Goal: Check status

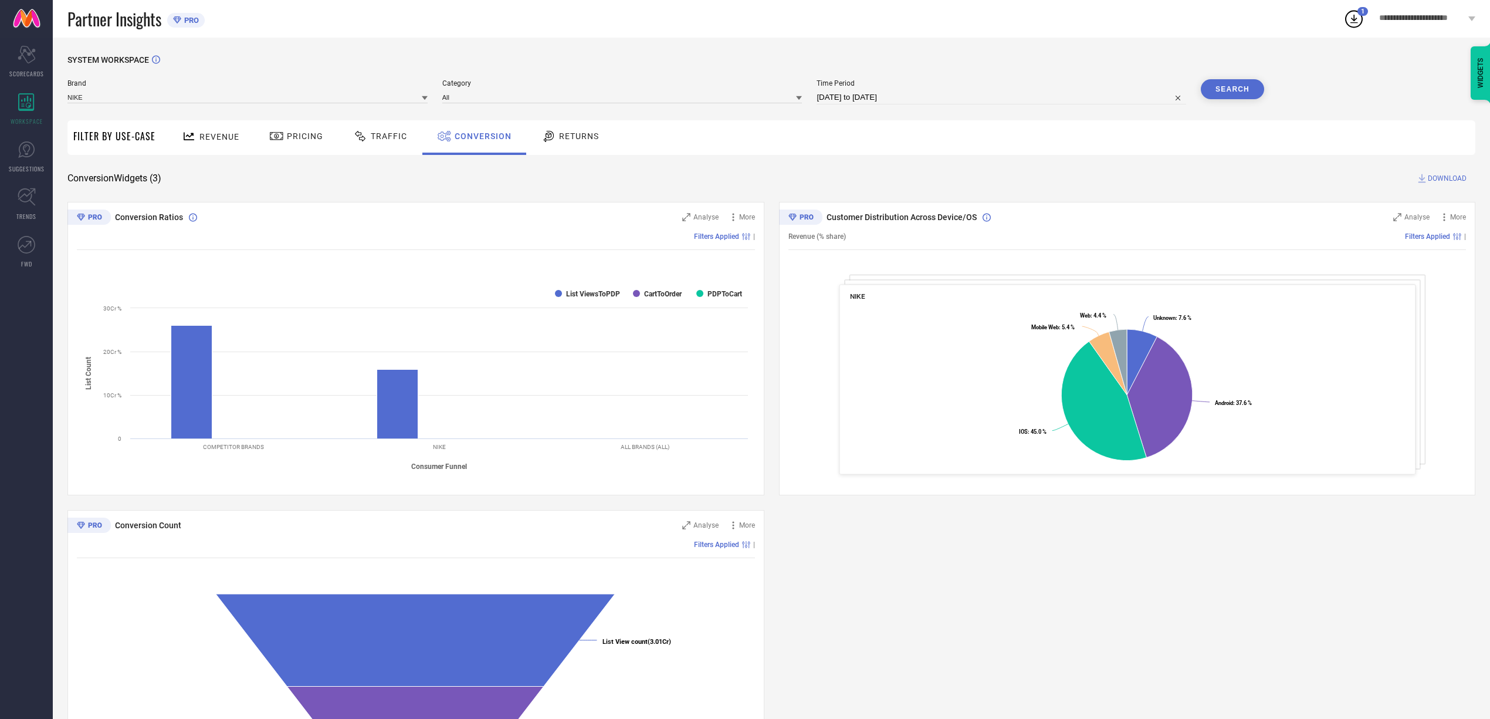
click at [1353, 17] on icon at bounding box center [1354, 18] width 21 height 21
click at [1069, 144] on div "Revenue Pricing Traffic Conversion Returns" at bounding box center [818, 137] width 1314 height 35
click at [956, 94] on input "[DATE] to [DATE]" at bounding box center [1002, 97] width 370 height 14
select select "8"
select select "2025"
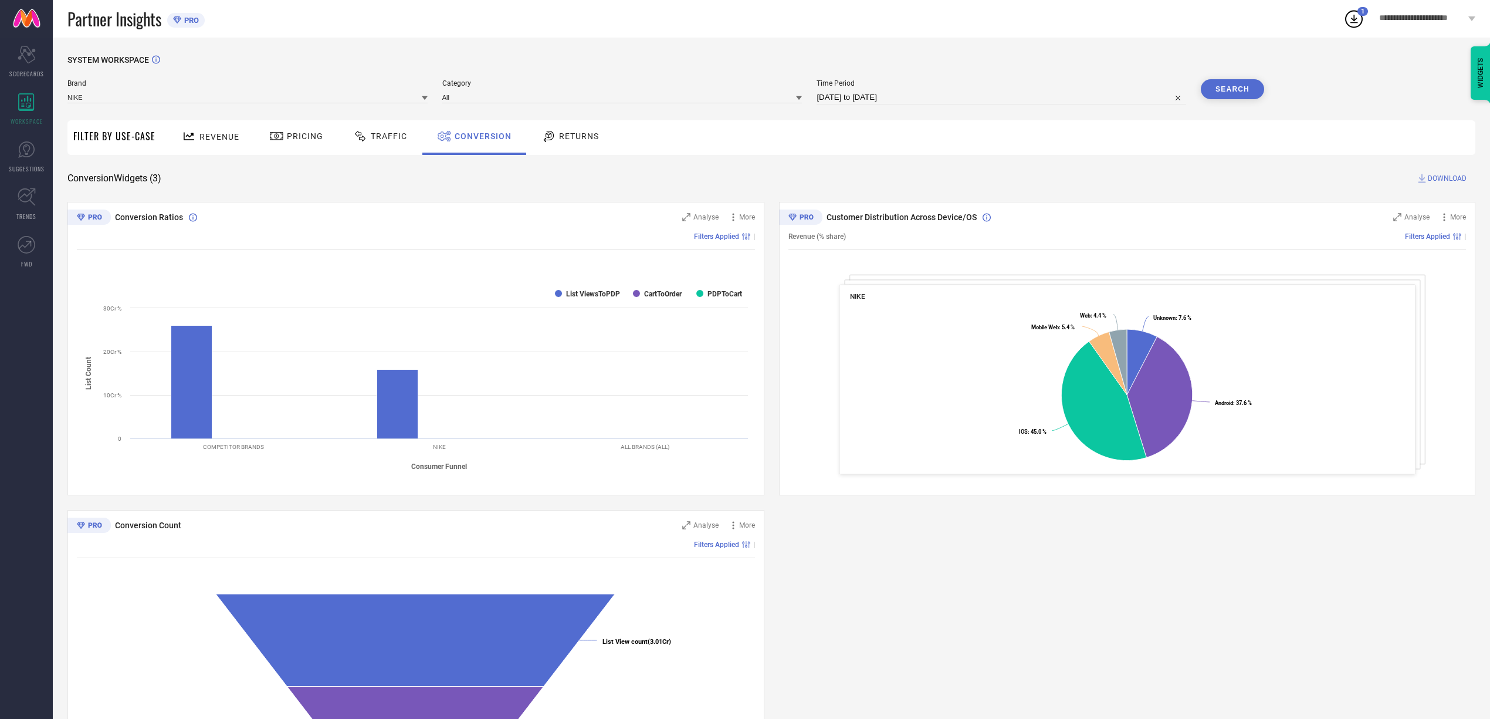
select select "9"
select select "2025"
click at [956, 94] on input "[DATE] to [DATE]" at bounding box center [1002, 97] width 370 height 14
click at [920, 94] on input "[DATE] to [DATE]" at bounding box center [1002, 97] width 370 height 14
click at [839, 94] on input "[DATE] to [DATE]" at bounding box center [1002, 97] width 370 height 14
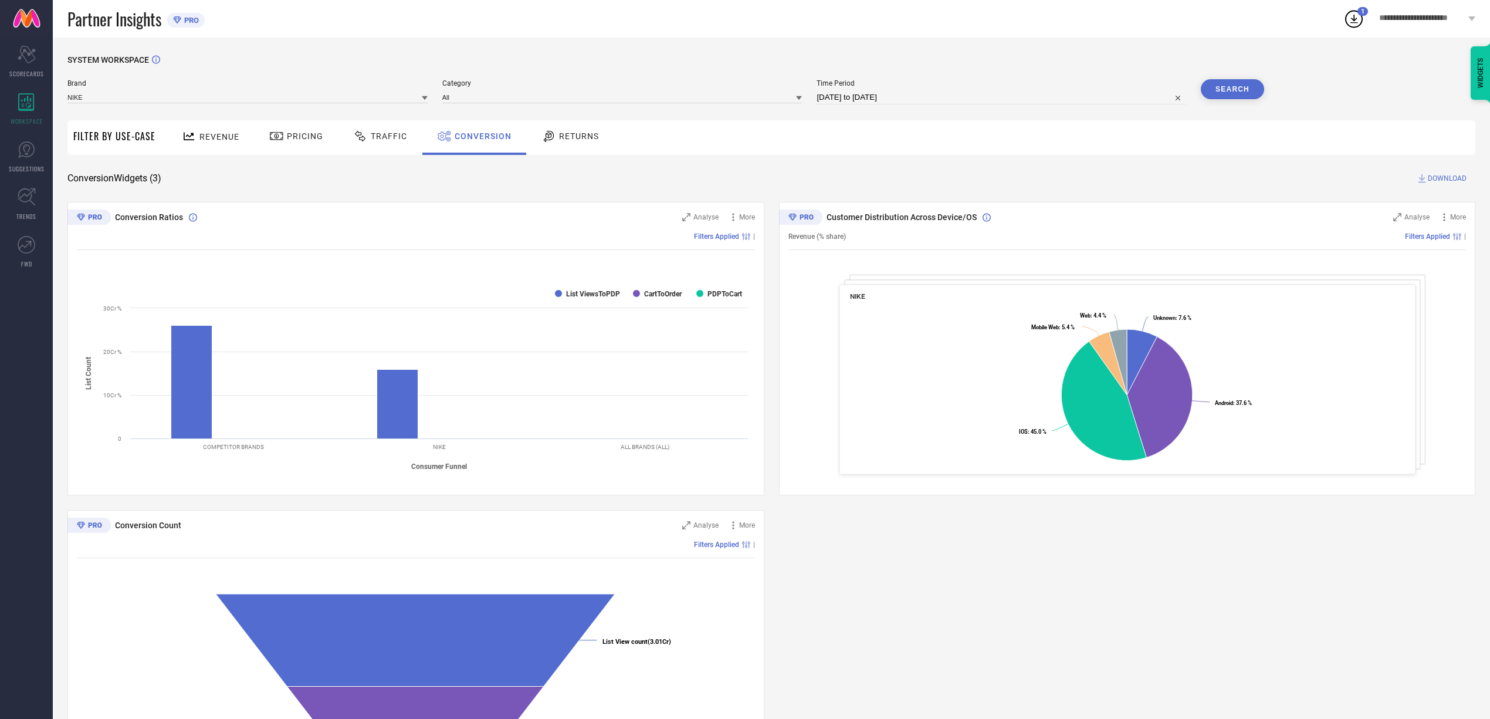
click at [801, 67] on div "SYSTEM WORKSPACE" at bounding box center [771, 67] width 1408 height 24
select select "8"
select select "2025"
select select "9"
select select "2025"
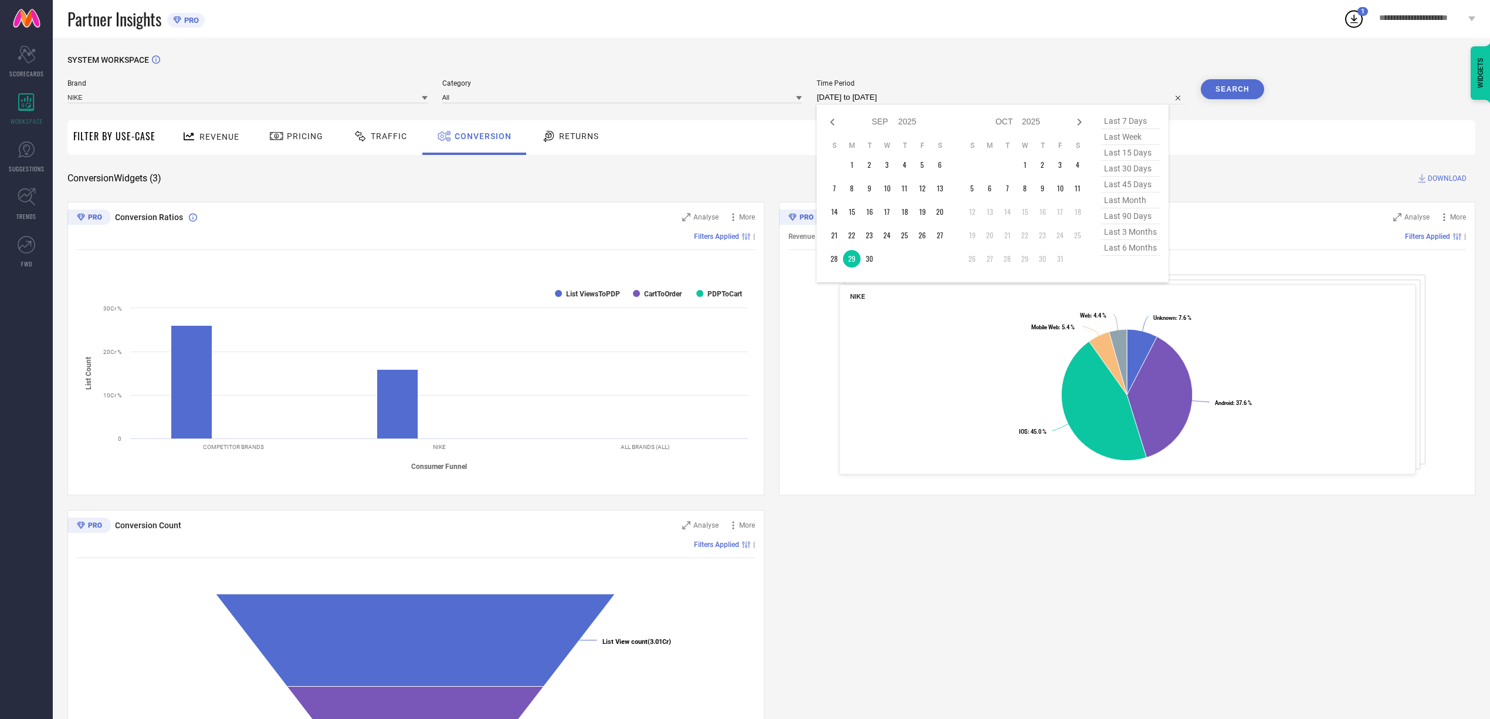
click at [907, 100] on input "[DATE] to [DATE]" at bounding box center [1002, 97] width 370 height 14
click at [822, 67] on div "SYSTEM WORKSPACE" at bounding box center [771, 67] width 1408 height 24
click at [794, 190] on div "SYSTEM WORKSPACE Brand NIKE Category All Time Period [DATE] to [DATE] Search Fi…" at bounding box center [771, 429] width 1408 height 748
